Goal: Transaction & Acquisition: Purchase product/service

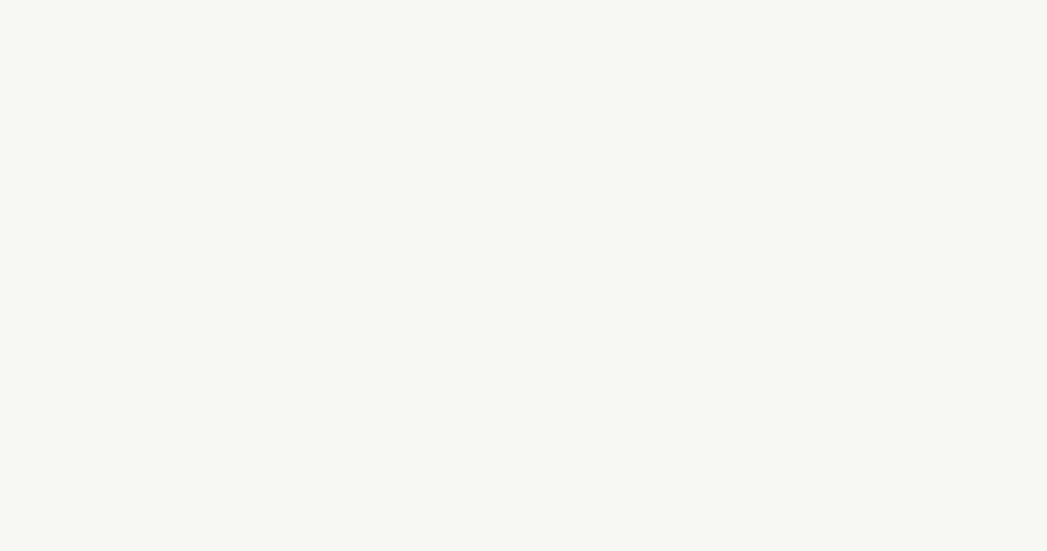
select select "IT"
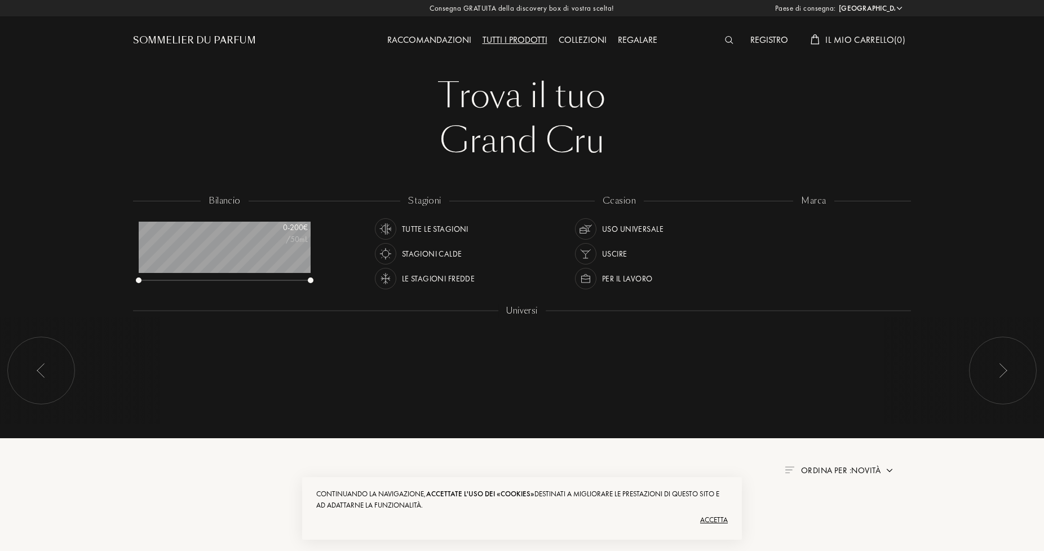
scroll to position [56, 172]
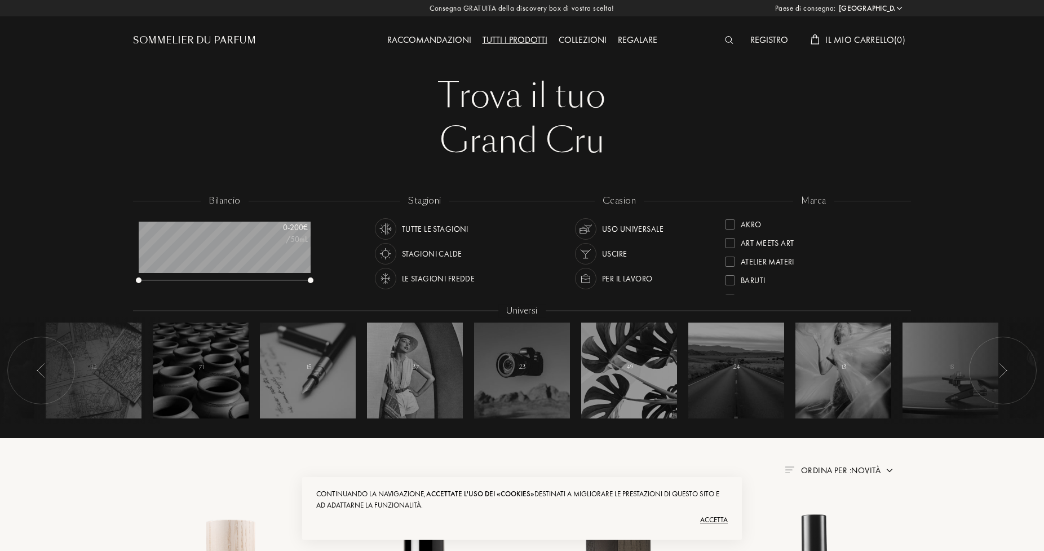
click at [727, 37] on img at bounding box center [729, 40] width 8 height 8
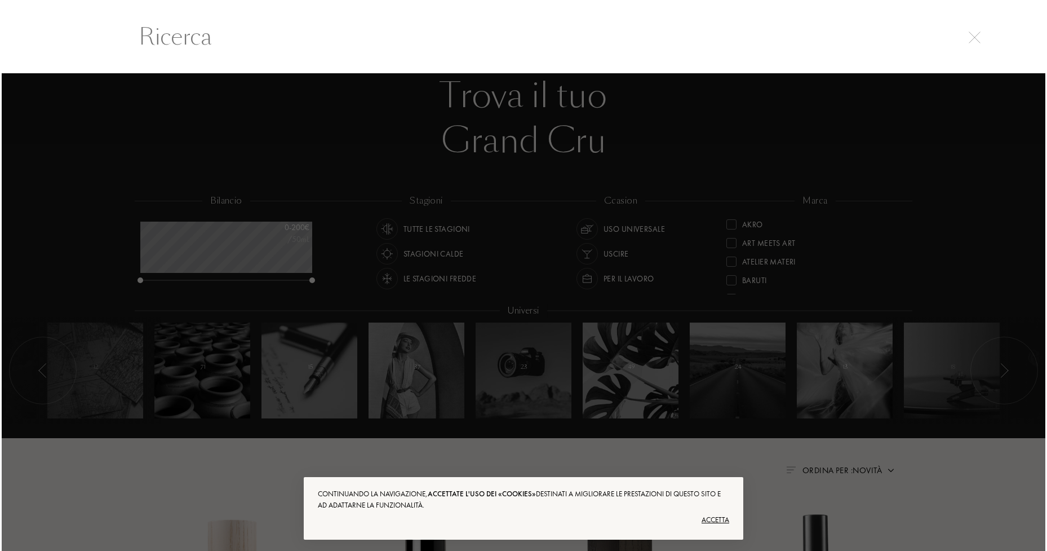
scroll to position [1, 0]
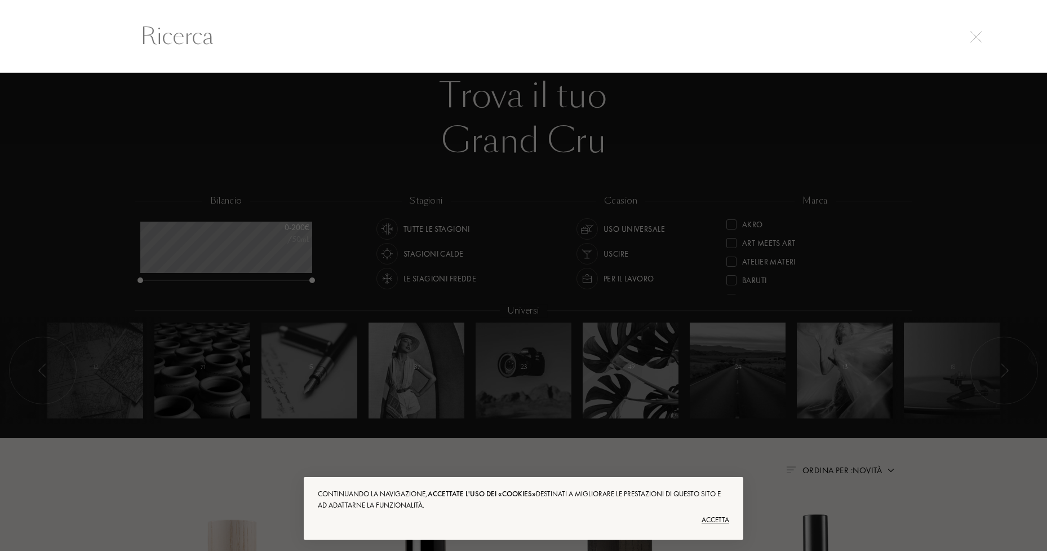
click at [472, 42] on input "text" at bounding box center [524, 36] width 812 height 34
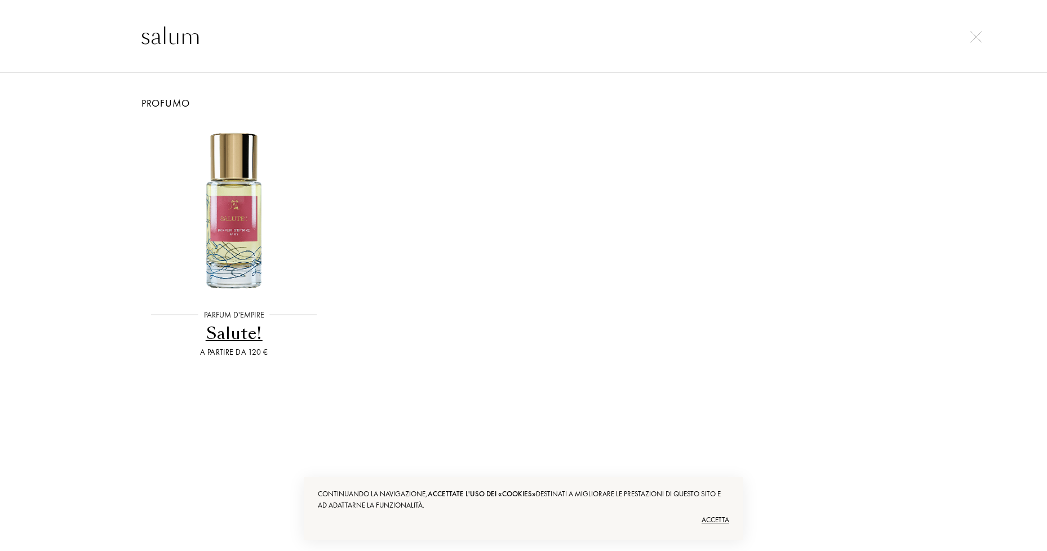
type input "salum"
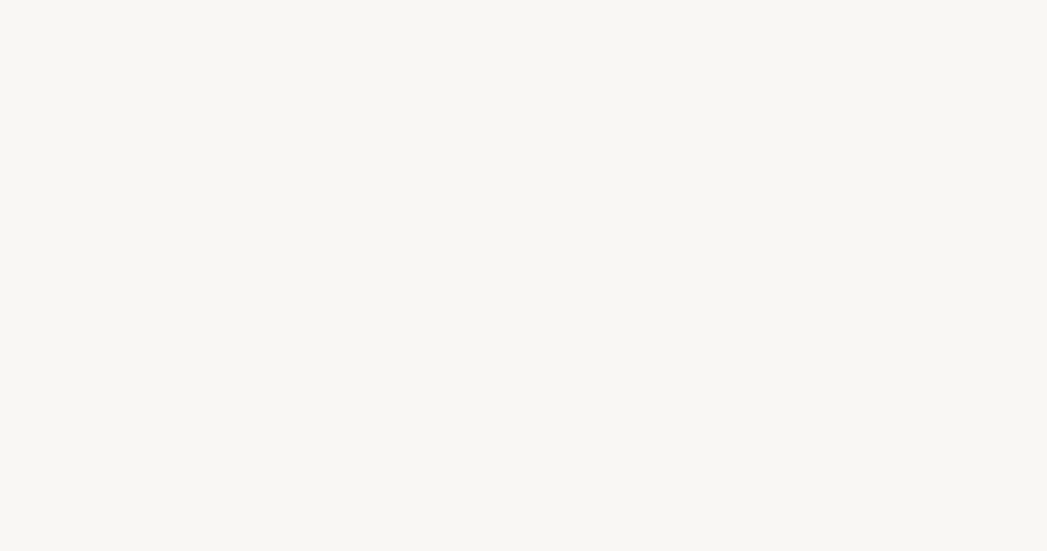
select select "IT"
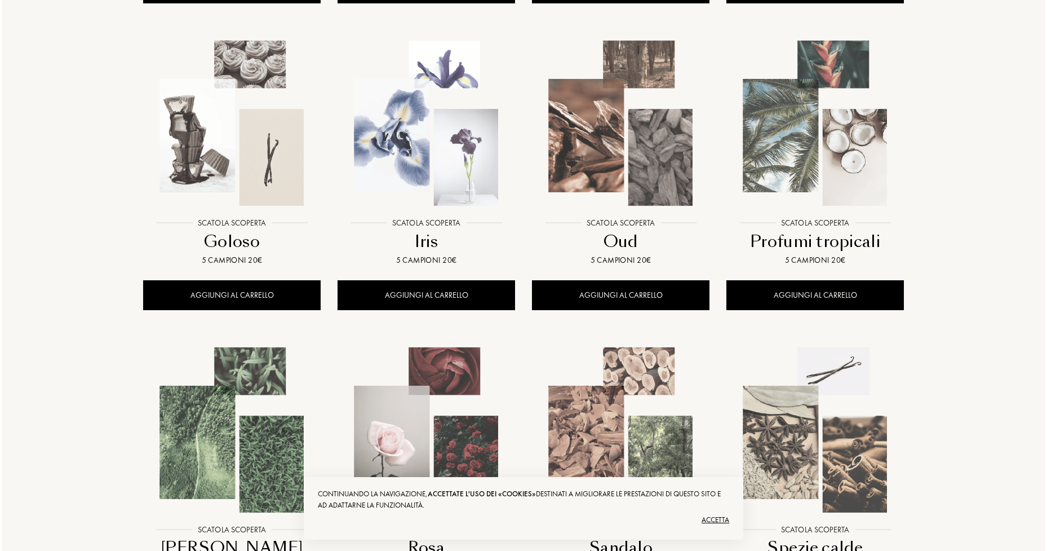
scroll to position [507, 0]
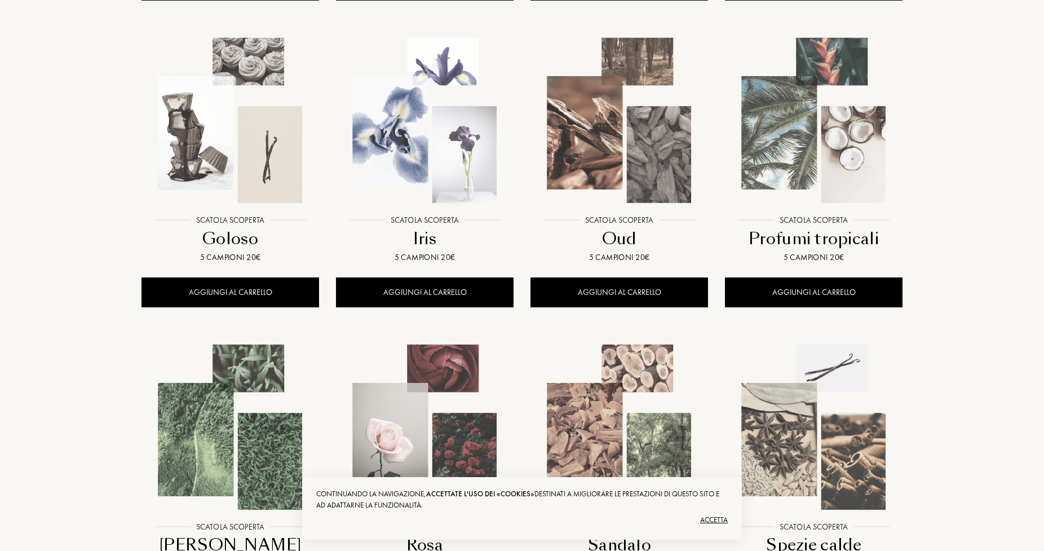
click at [242, 122] on img at bounding box center [230, 120] width 175 height 175
